Goal: Find specific page/section: Find specific page/section

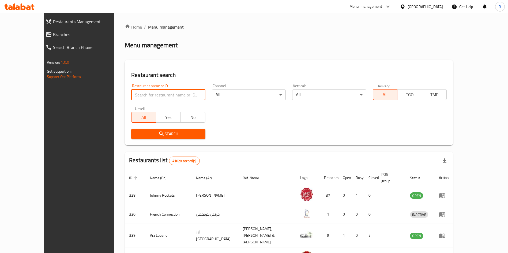
click at [166, 95] on input "search" at bounding box center [168, 95] width 74 height 11
type input "claypot"
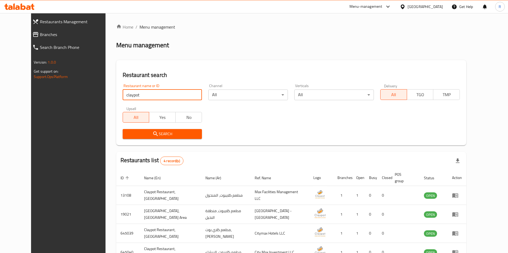
scroll to position [32, 0]
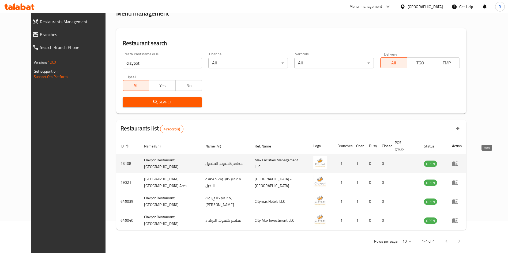
click at [458, 161] on icon "enhanced table" at bounding box center [455, 164] width 6 height 6
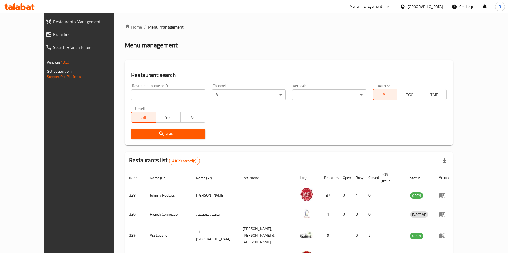
scroll to position [32, 0]
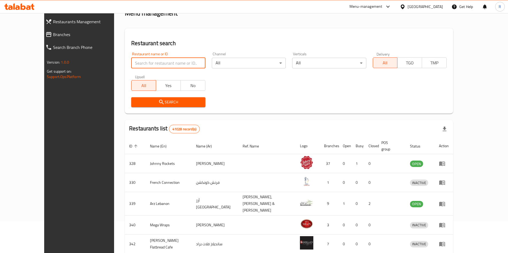
click at [135, 62] on input "search" at bounding box center [168, 63] width 74 height 11
type input "claypot"
click button "Search" at bounding box center [168, 102] width 74 height 10
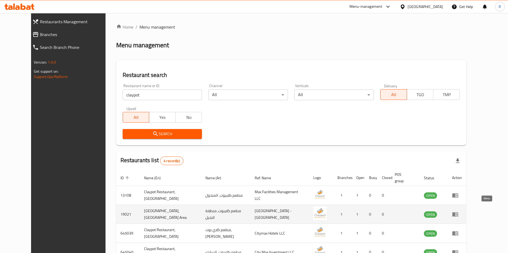
click at [458, 213] on icon "enhanced table" at bounding box center [455, 215] width 6 height 5
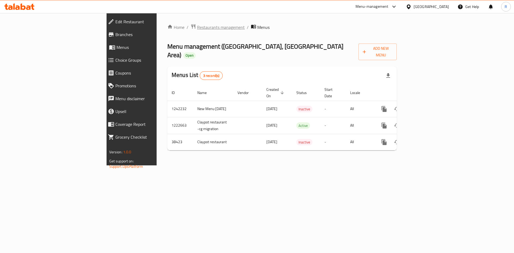
click at [197, 26] on span "Restaurants management" at bounding box center [221, 27] width 48 height 6
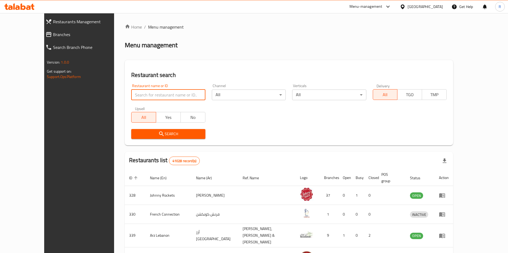
click at [155, 96] on input "search" at bounding box center [168, 95] width 74 height 11
type input "claypot"
click button "Search" at bounding box center [168, 134] width 74 height 10
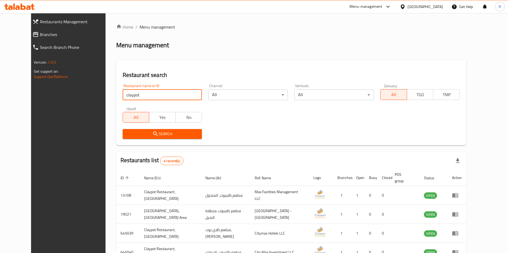
scroll to position [32, 0]
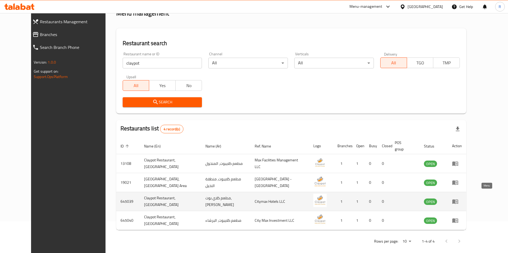
click at [458, 200] on icon "enhanced table" at bounding box center [455, 202] width 6 height 5
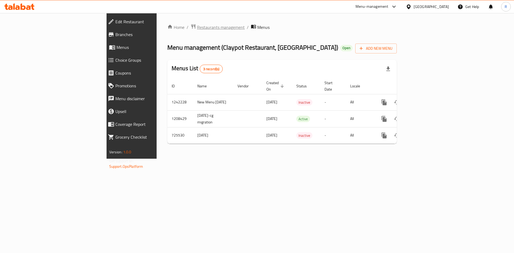
click at [197, 30] on span "Restaurants management" at bounding box center [221, 27] width 48 height 6
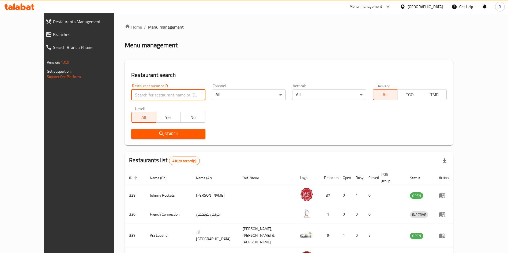
click at [141, 91] on input "search" at bounding box center [168, 95] width 74 height 11
type input "claypot"
click button "Search" at bounding box center [168, 134] width 74 height 10
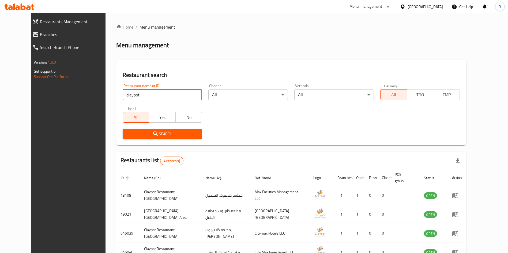
scroll to position [32, 0]
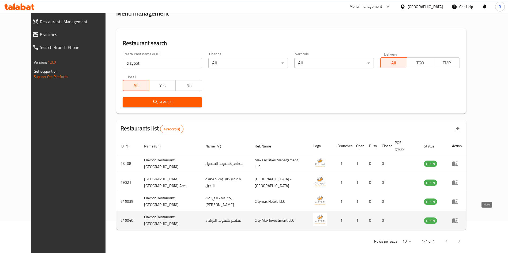
click at [458, 219] on icon "enhanced table" at bounding box center [455, 221] width 6 height 5
